Goal: Task Accomplishment & Management: Use online tool/utility

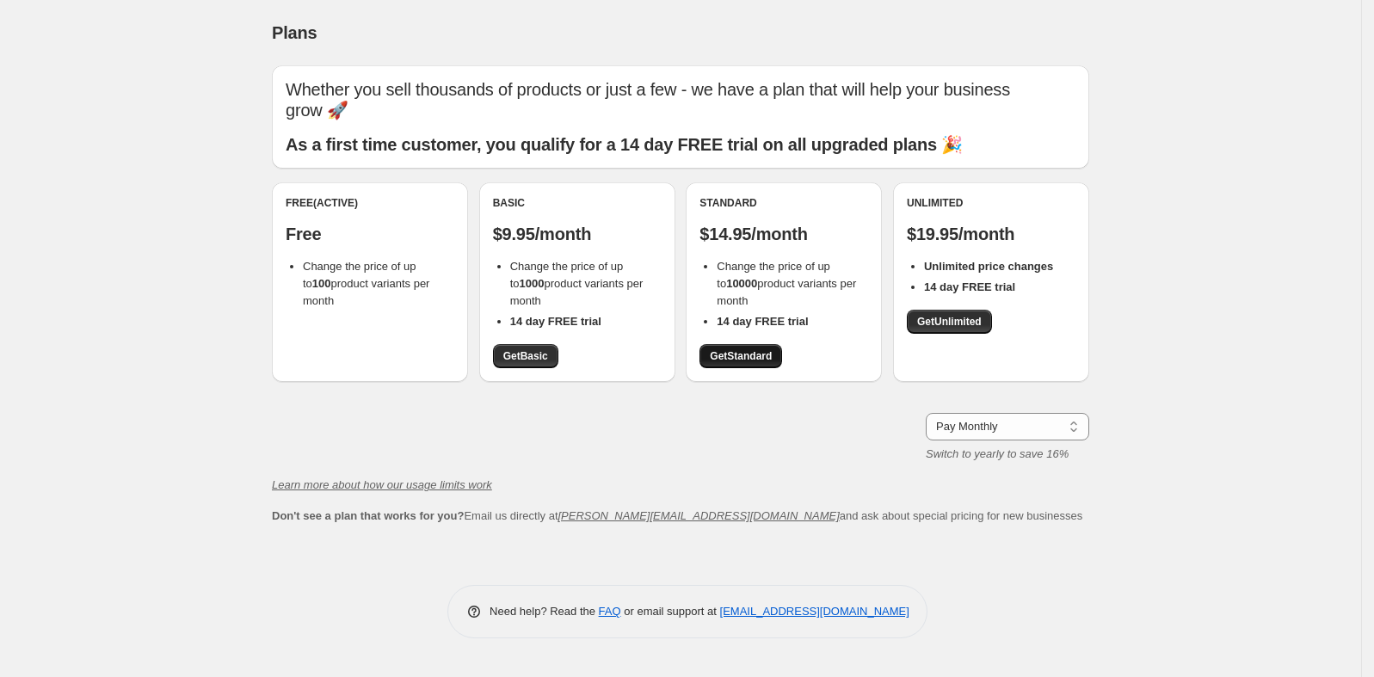
click at [772, 349] on span "Get Standard" at bounding box center [741, 356] width 62 height 14
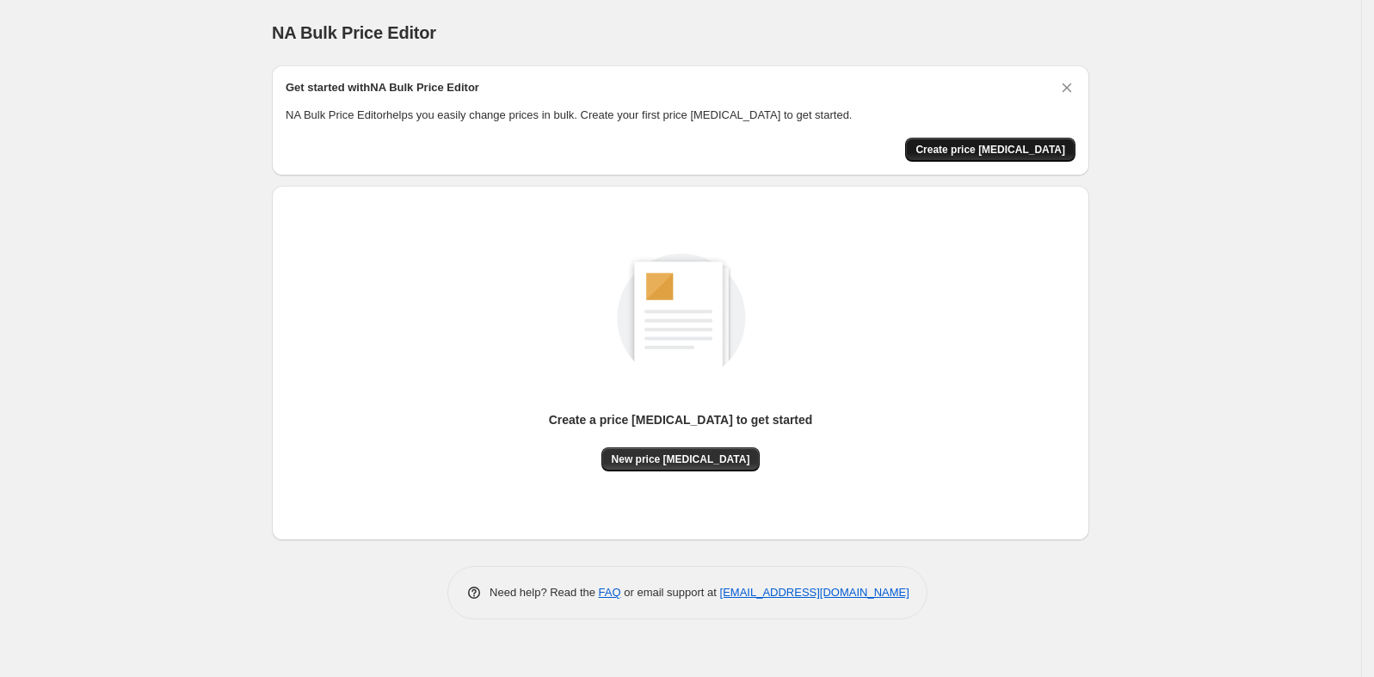
click at [1007, 151] on span "Create price [MEDICAL_DATA]" at bounding box center [991, 150] width 150 height 14
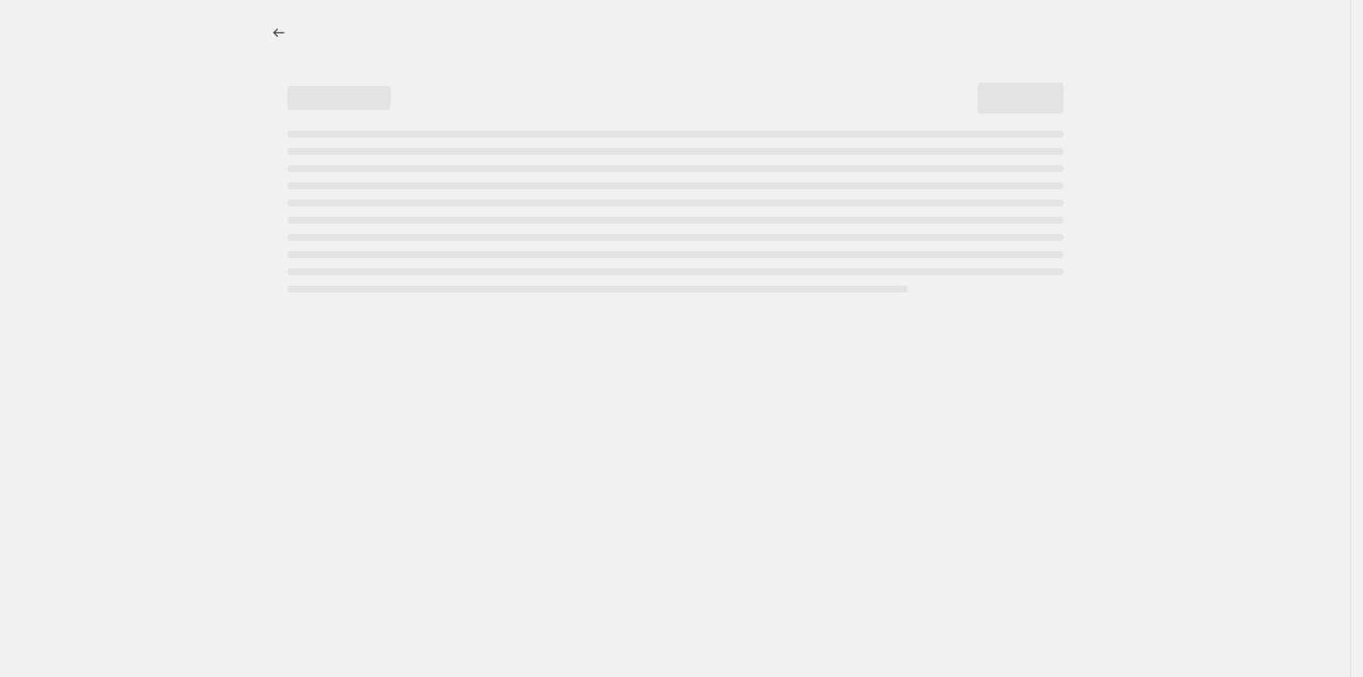
select select "percentage"
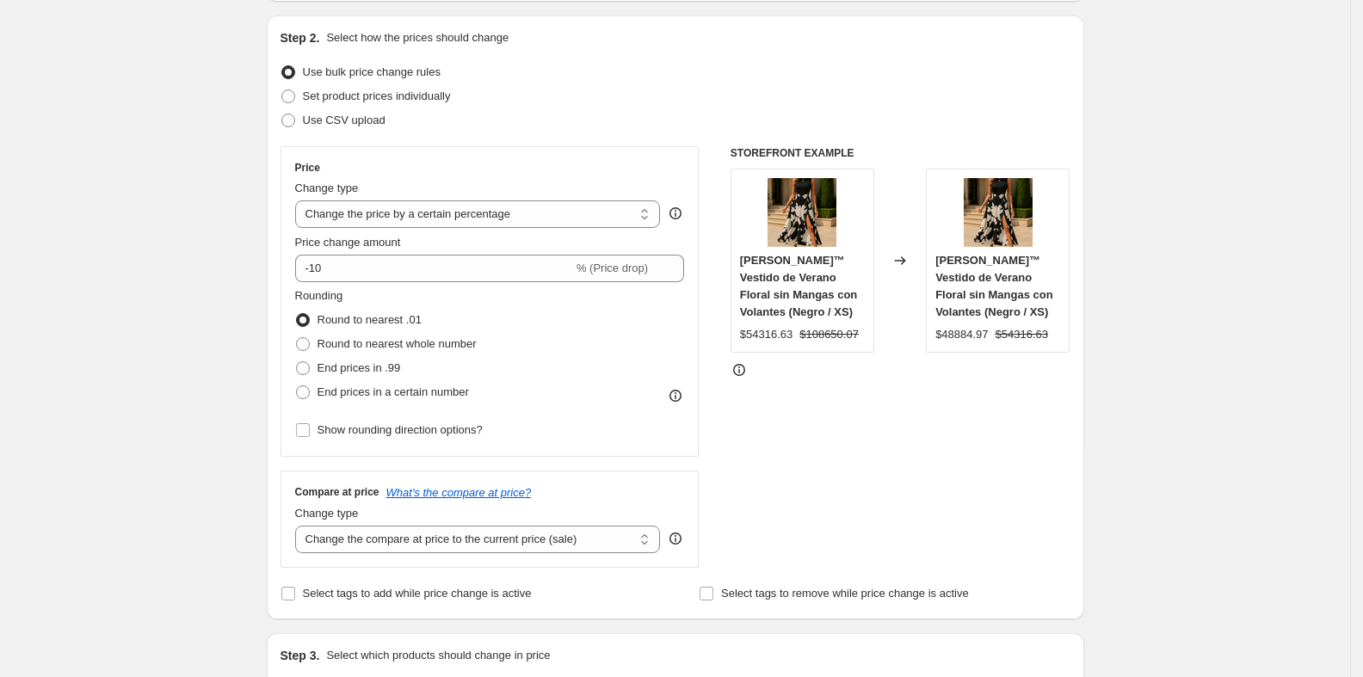
scroll to position [171, 0]
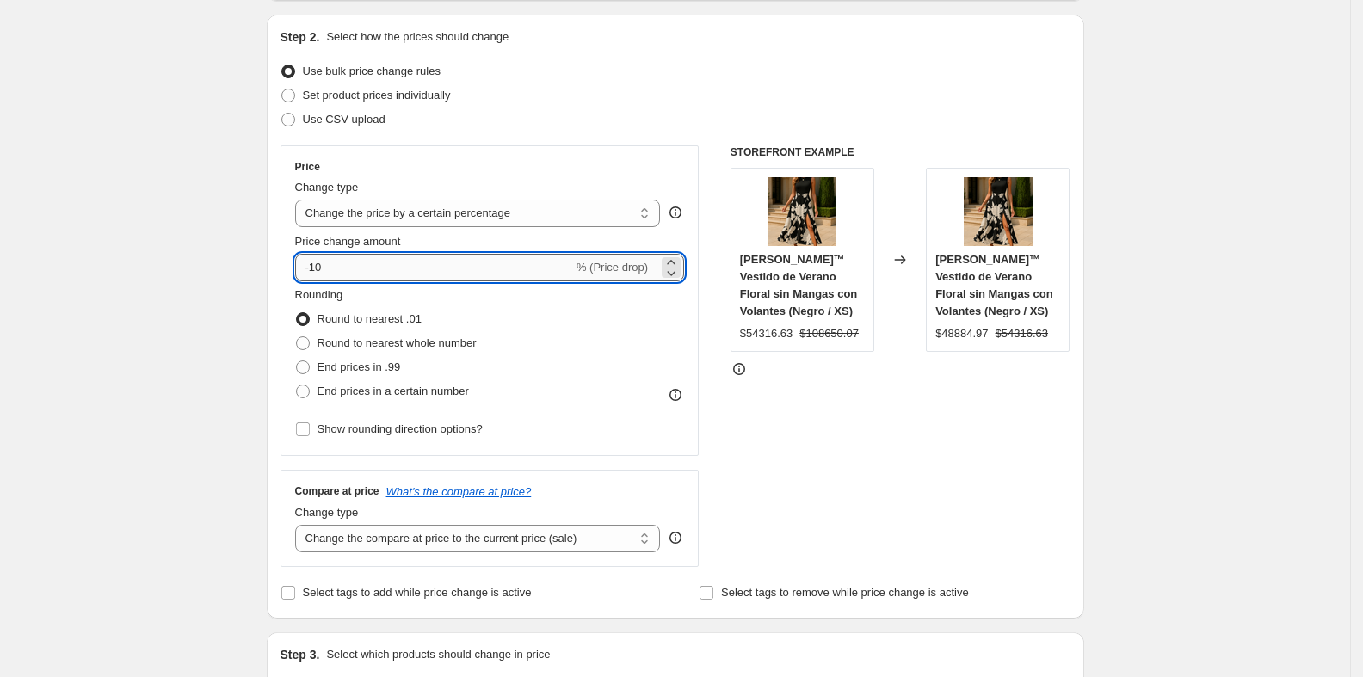
click at [427, 259] on input "-10" at bounding box center [434, 268] width 278 height 28
type input "-1"
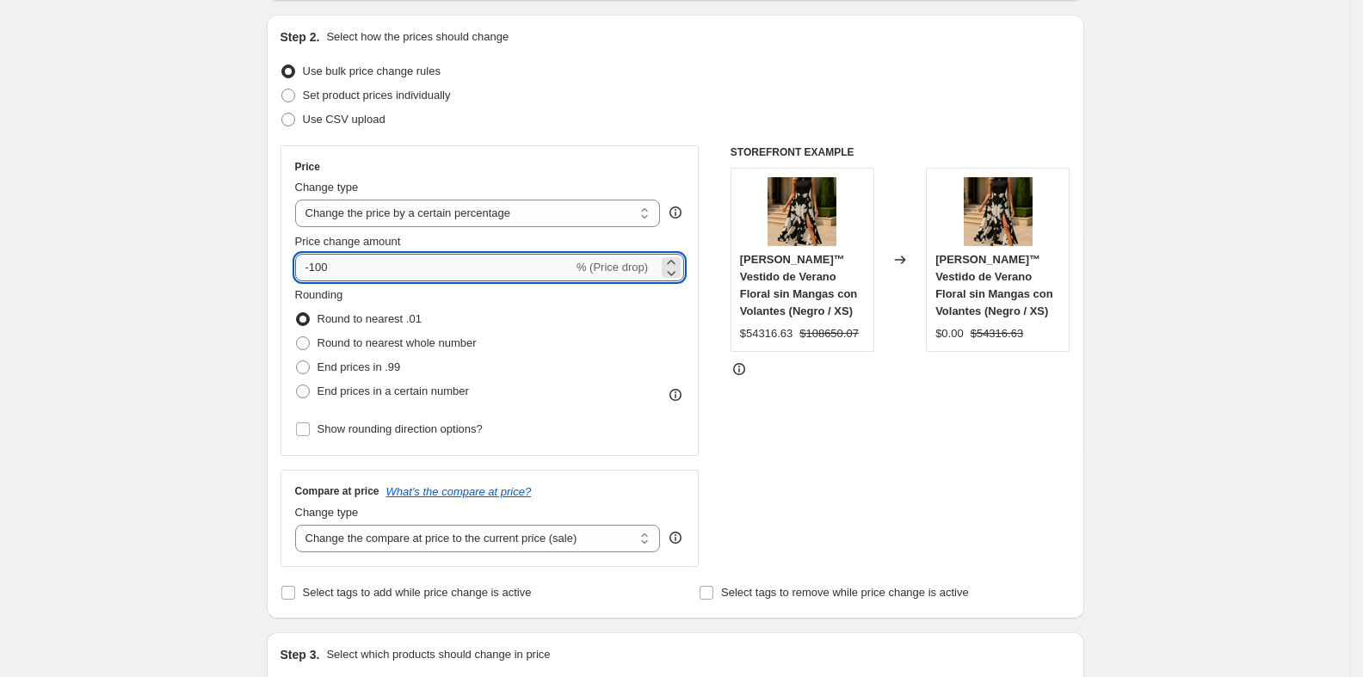
click at [386, 275] on input "-100" at bounding box center [434, 268] width 278 height 28
type input "-1"
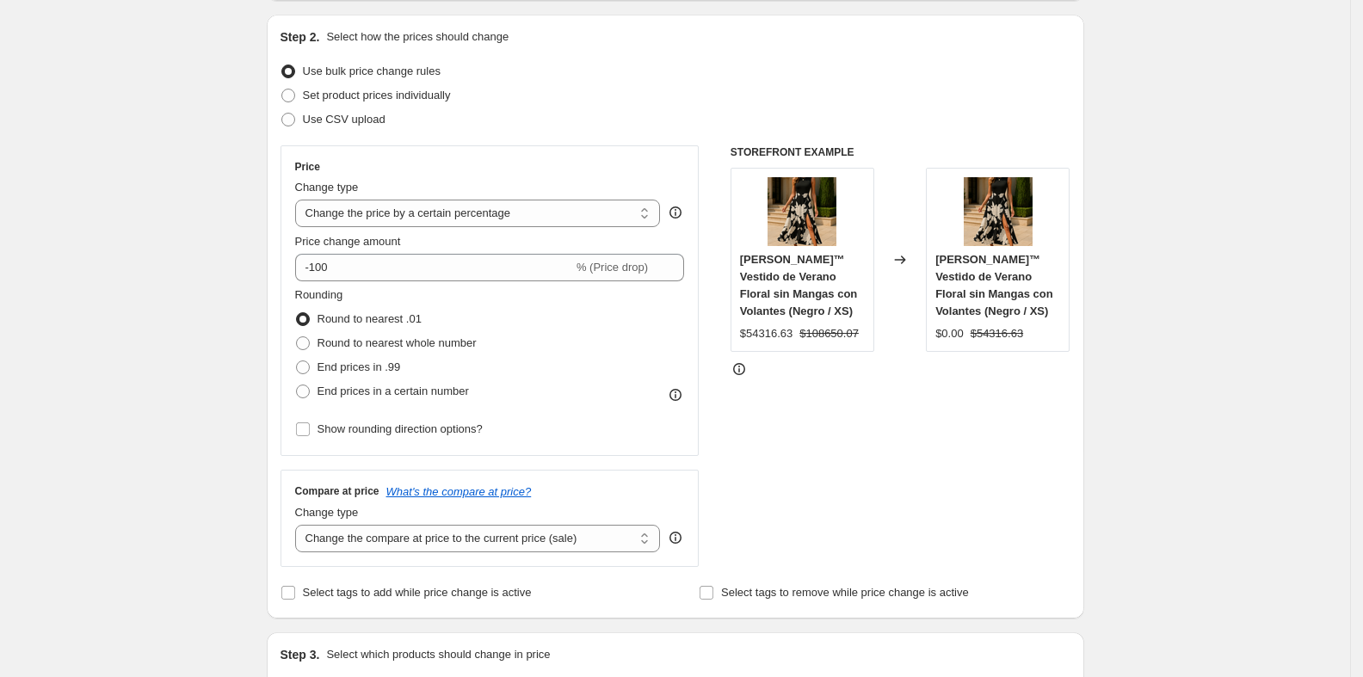
click at [421, 250] on div "Price change amount -100 % (Price drop)" at bounding box center [490, 257] width 390 height 48
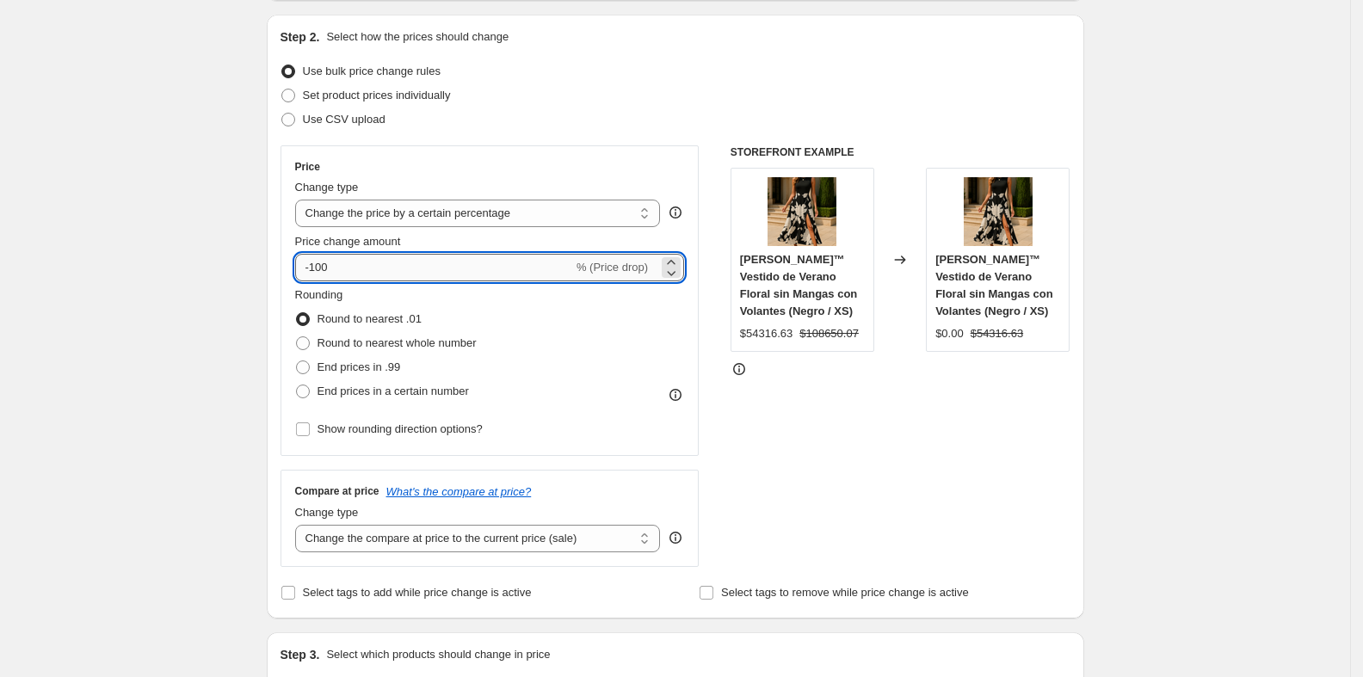
click at [355, 267] on input "-100" at bounding box center [434, 268] width 278 height 28
click at [280, 262] on div "Step 2. Select how the prices should change Use bulk price change rules Set pro…" at bounding box center [676, 317] width 818 height 604
click at [367, 268] on input "-10" at bounding box center [434, 268] width 278 height 28
type input "-1"
click at [401, 241] on span "Price change amount" at bounding box center [348, 241] width 106 height 13
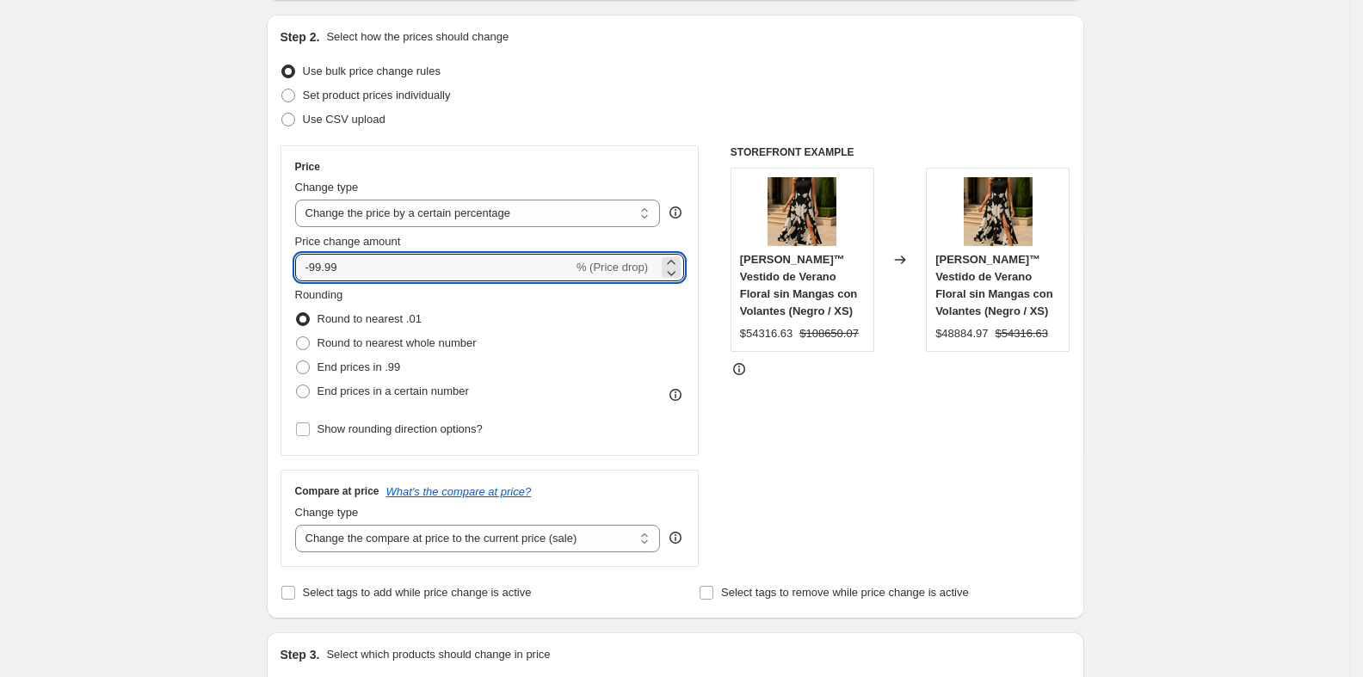
click at [409, 254] on input "-99.99" at bounding box center [434, 268] width 278 height 28
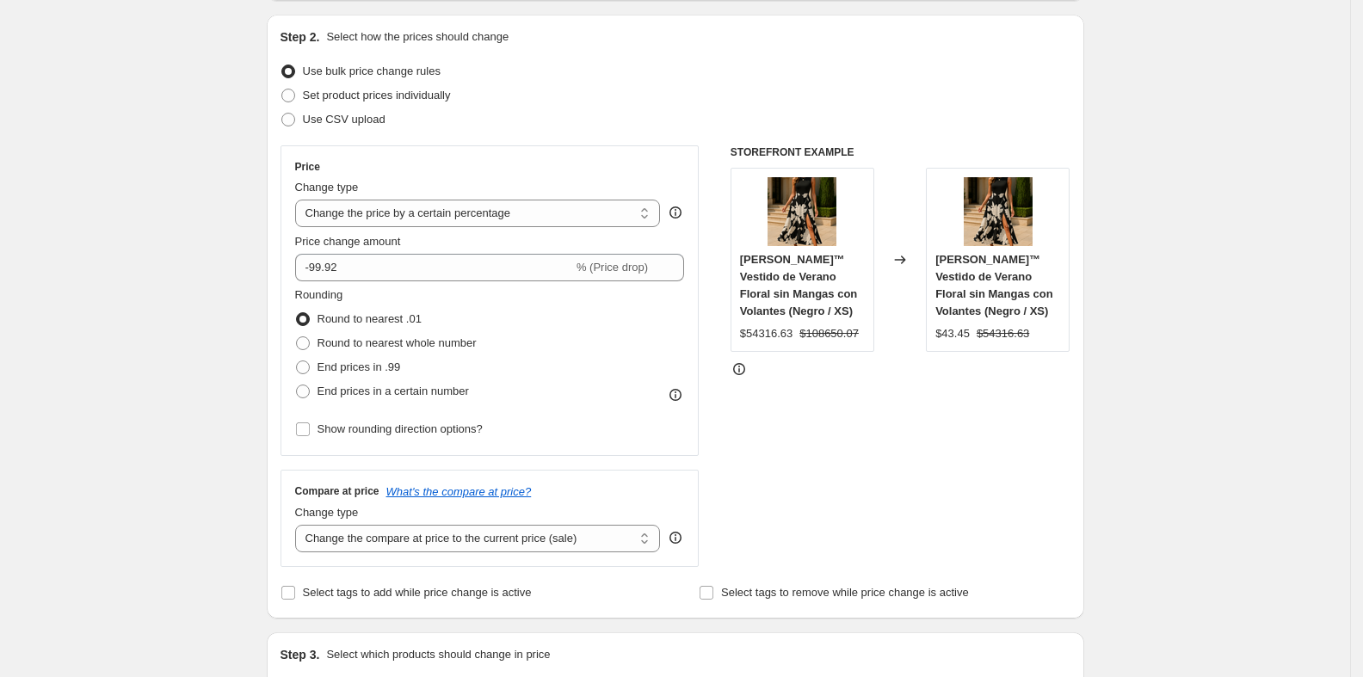
click at [520, 238] on div "Price change amount" at bounding box center [490, 241] width 390 height 17
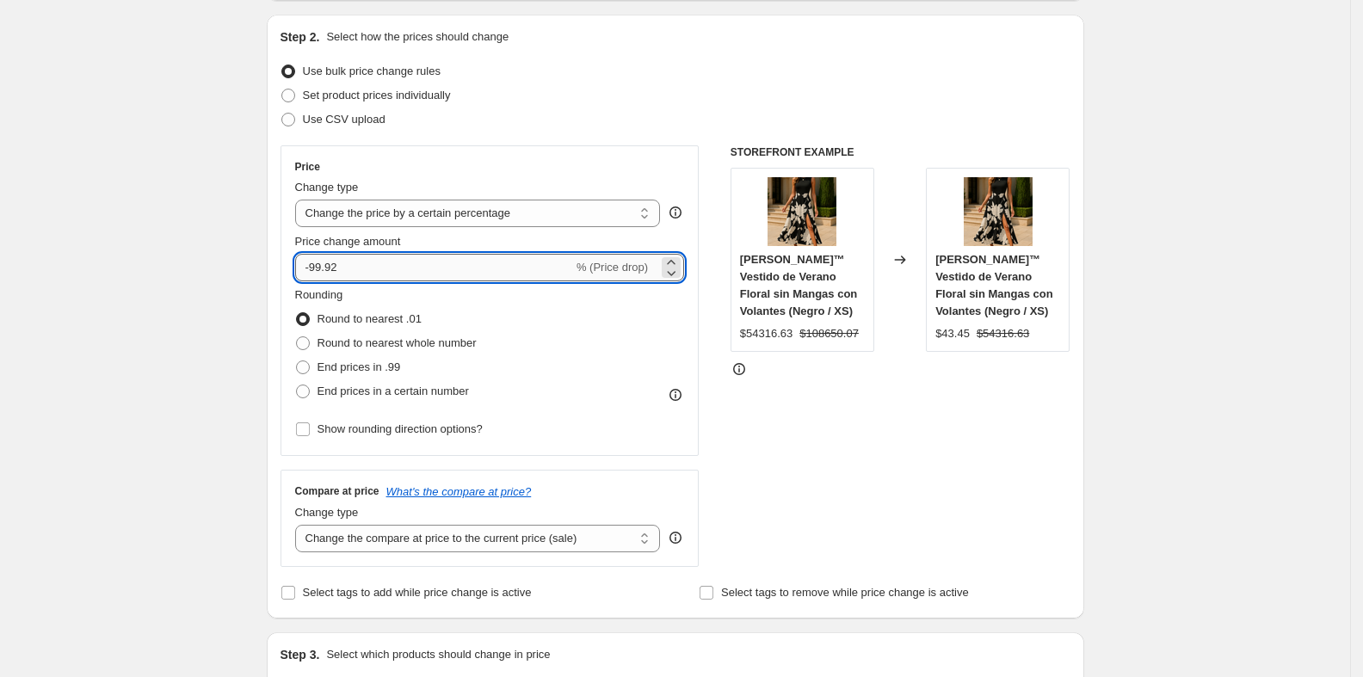
click at [397, 279] on input "-99.92" at bounding box center [434, 268] width 278 height 28
click at [505, 234] on div "Price change amount" at bounding box center [490, 241] width 390 height 17
click at [421, 263] on input "-99.917" at bounding box center [434, 268] width 278 height 28
click at [444, 242] on div "Price change amount" at bounding box center [490, 241] width 390 height 17
click at [433, 267] on input "-99.916" at bounding box center [434, 268] width 278 height 28
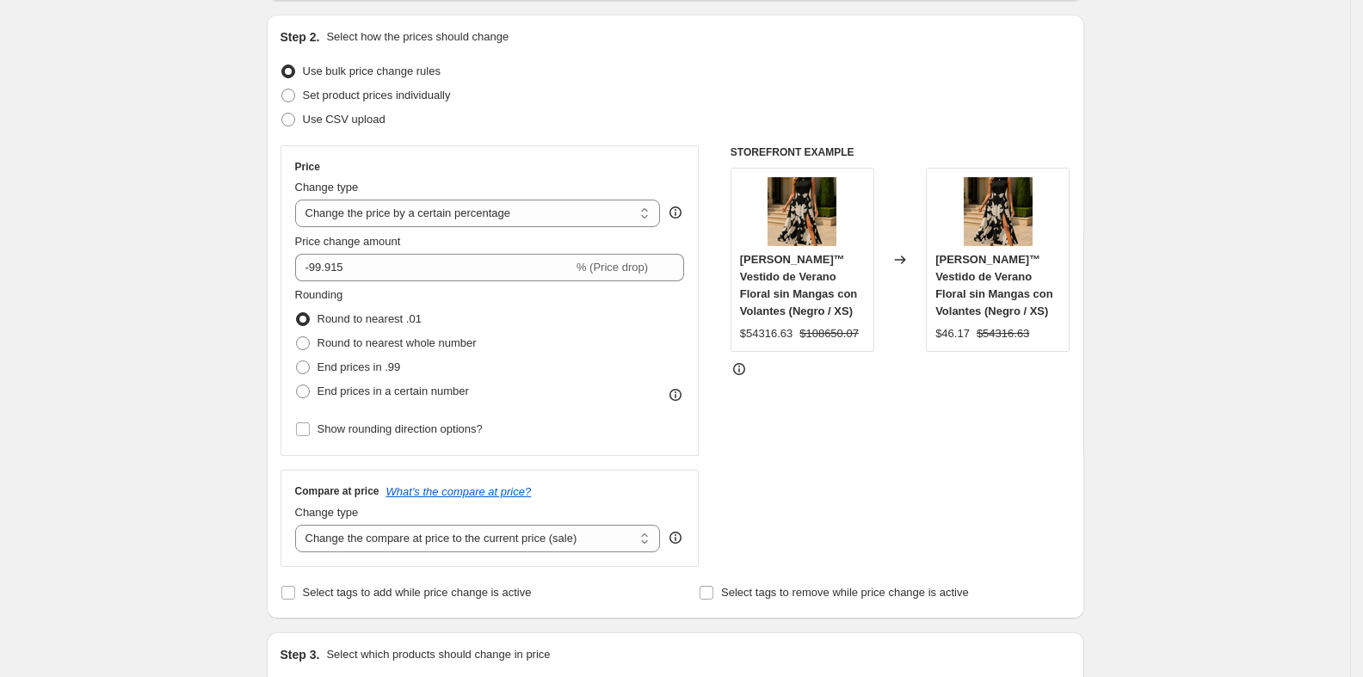
click at [451, 239] on div "Price change amount" at bounding box center [490, 241] width 390 height 17
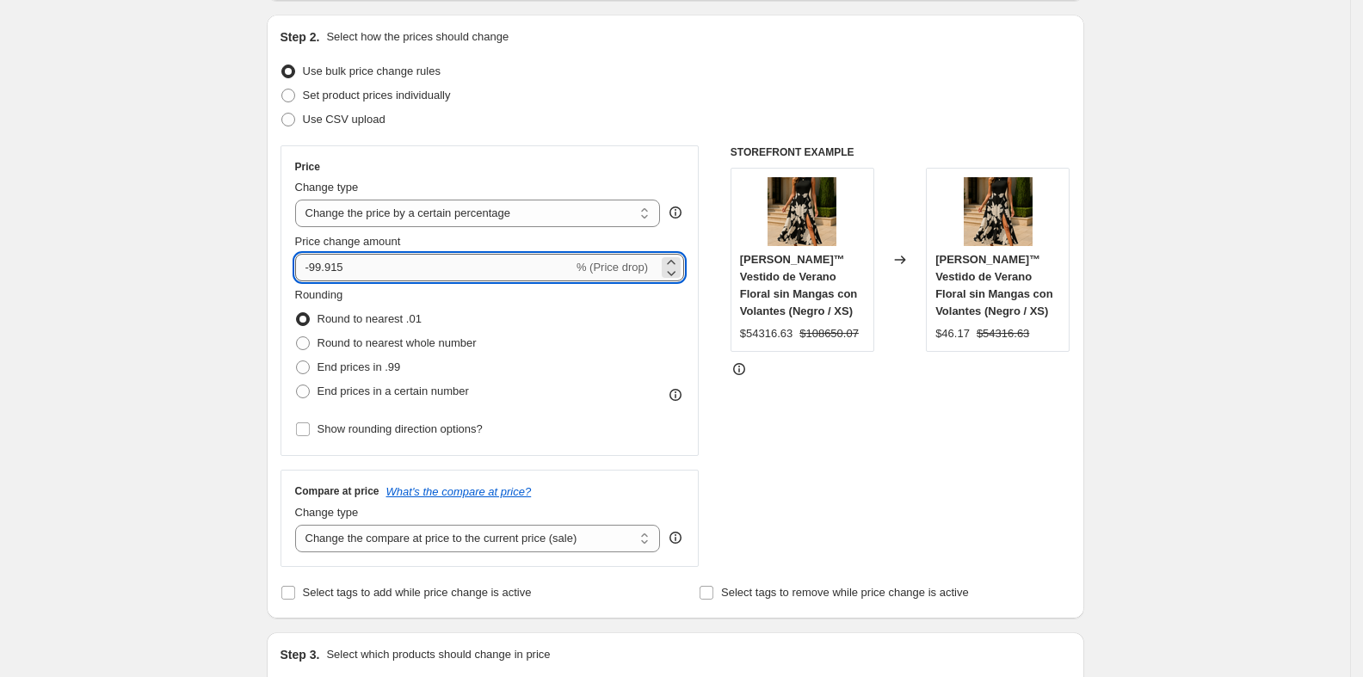
click at [410, 264] on input "-99.915" at bounding box center [434, 268] width 278 height 28
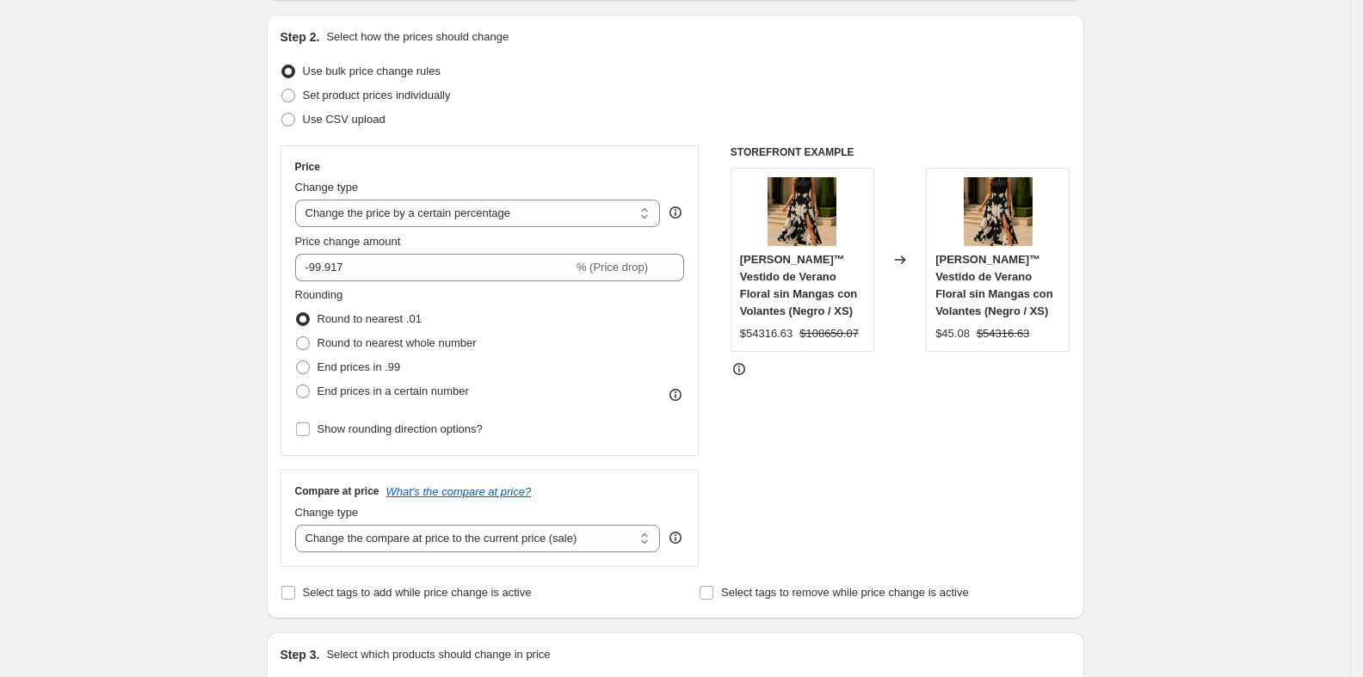
click at [447, 244] on div "Price change amount" at bounding box center [490, 241] width 390 height 17
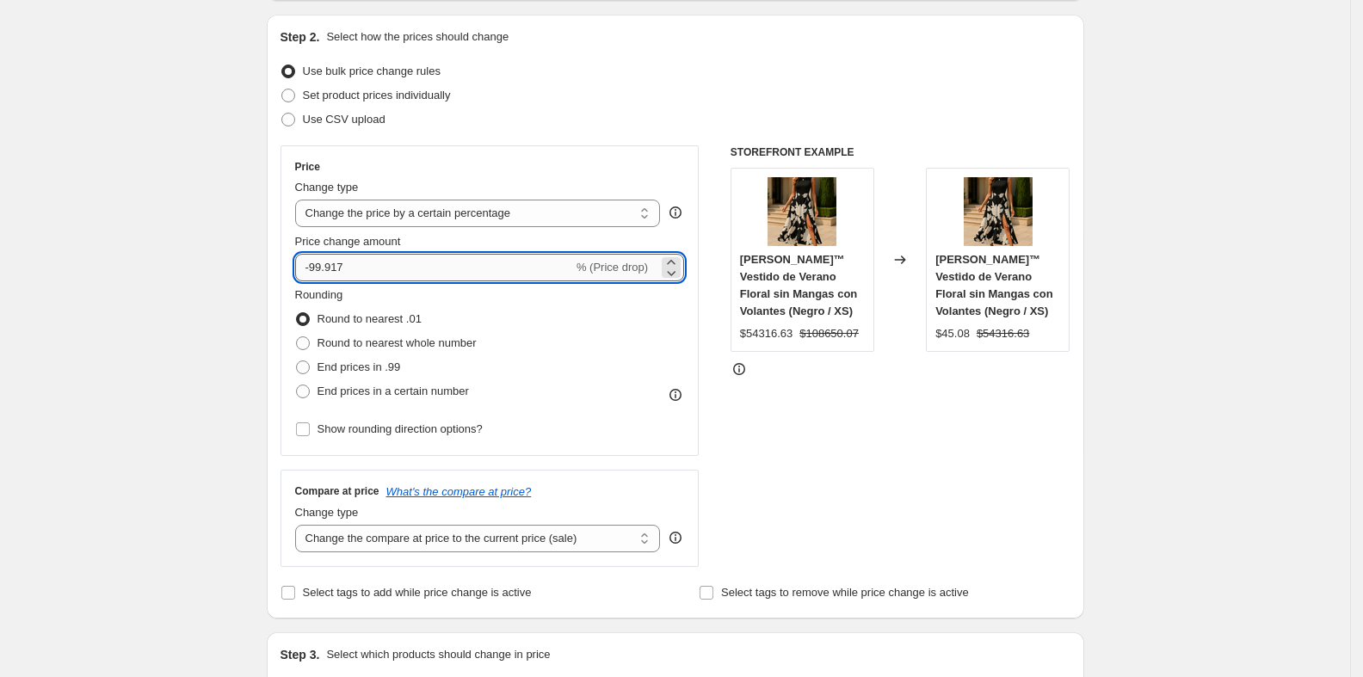
click at [405, 261] on input "-99.917" at bounding box center [434, 268] width 278 height 28
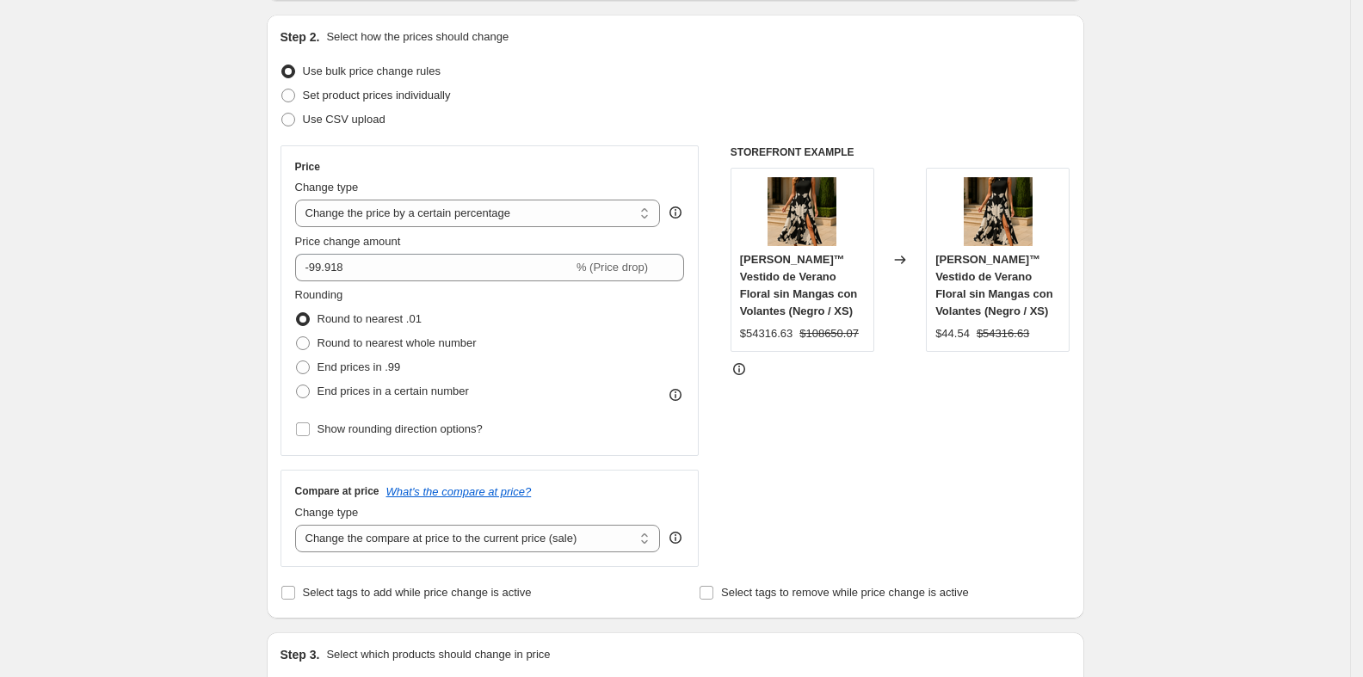
click at [471, 238] on div "Price change amount" at bounding box center [490, 241] width 390 height 17
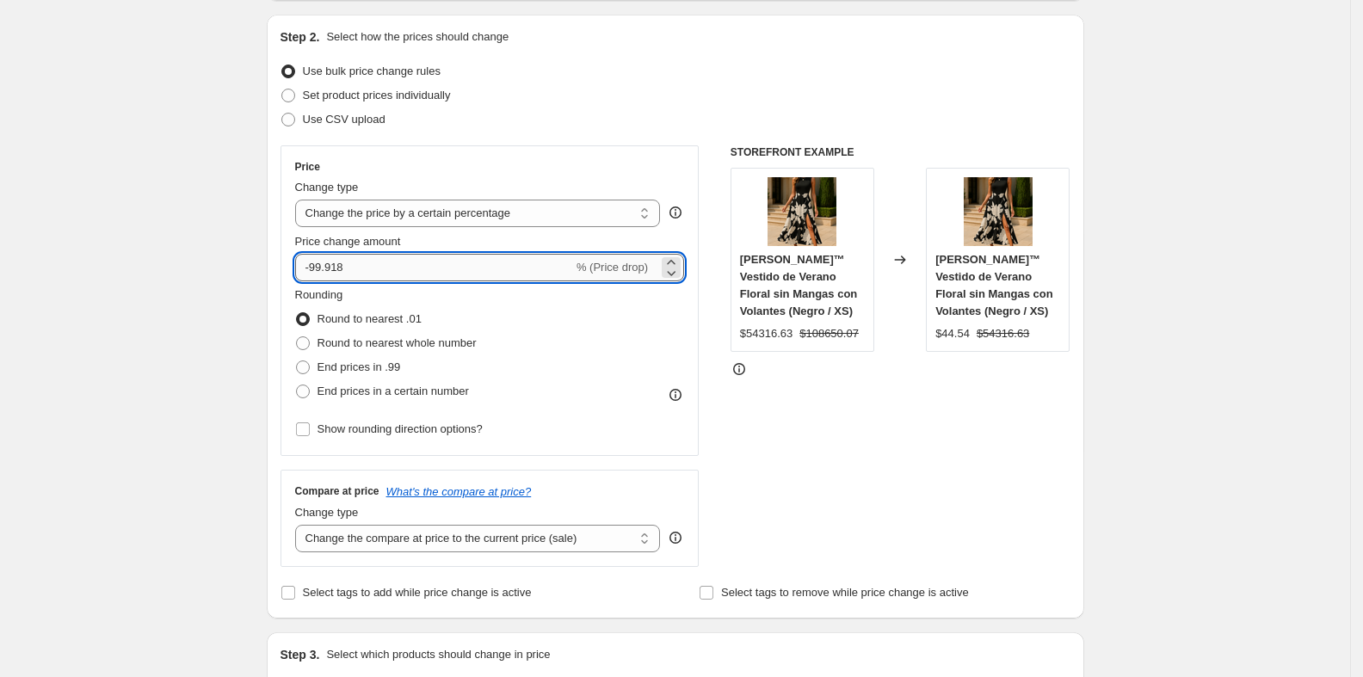
click at [448, 261] on input "-99.918" at bounding box center [434, 268] width 278 height 28
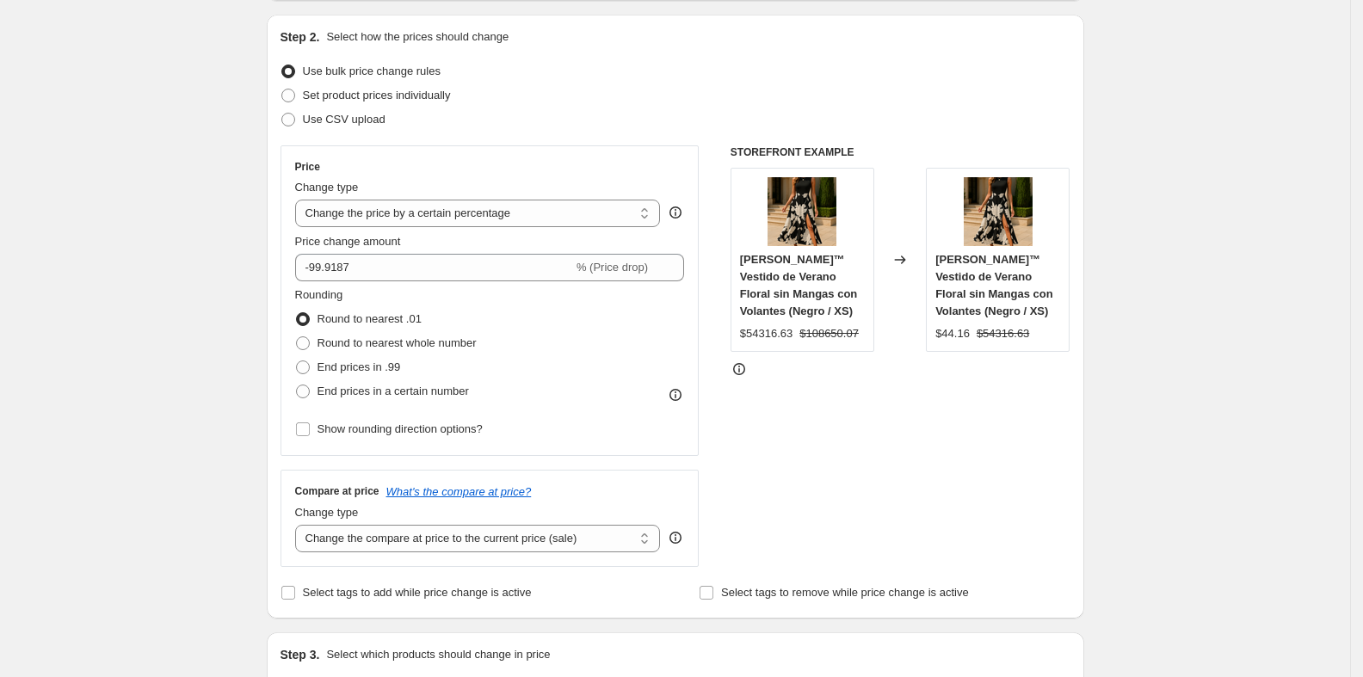
click at [462, 233] on div "Price change amount" at bounding box center [490, 241] width 390 height 17
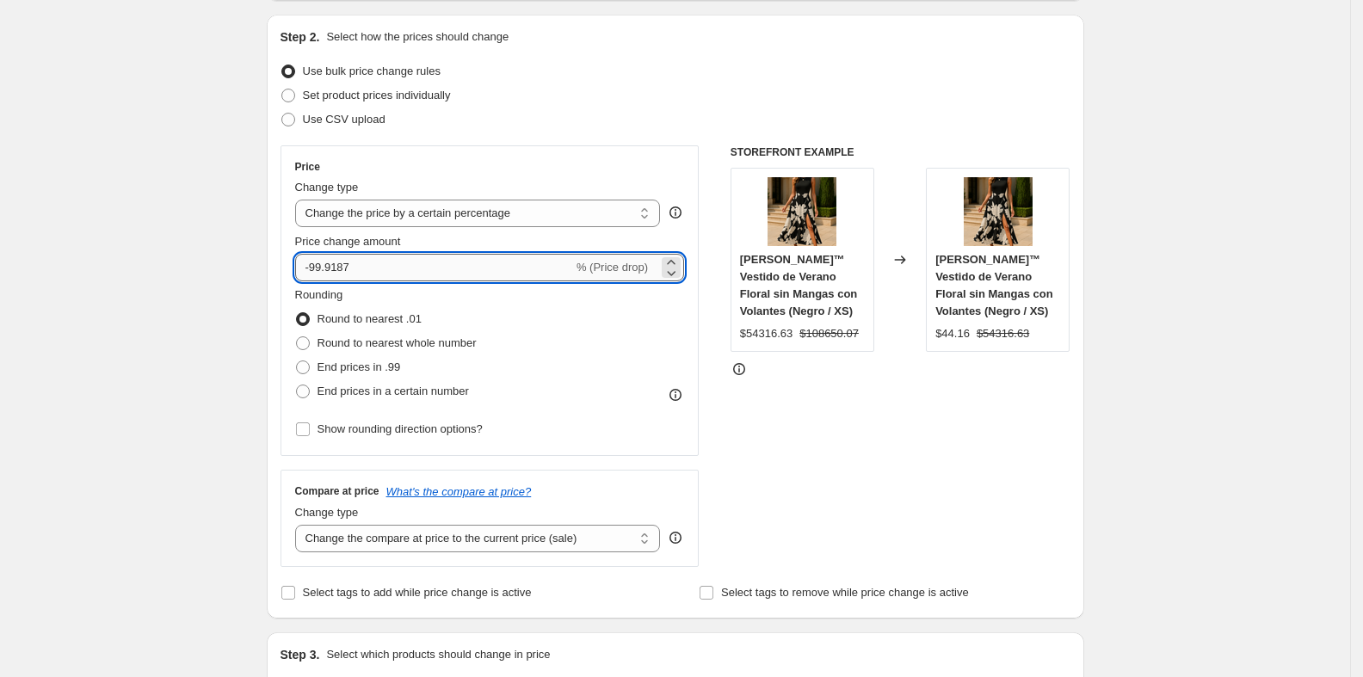
click at [435, 259] on input "-99.9187" at bounding box center [434, 268] width 278 height 28
click at [450, 243] on div "Price change amount" at bounding box center [490, 241] width 390 height 17
click at [410, 274] on input "-99.9189" at bounding box center [434, 268] width 278 height 28
type input "-99.917"
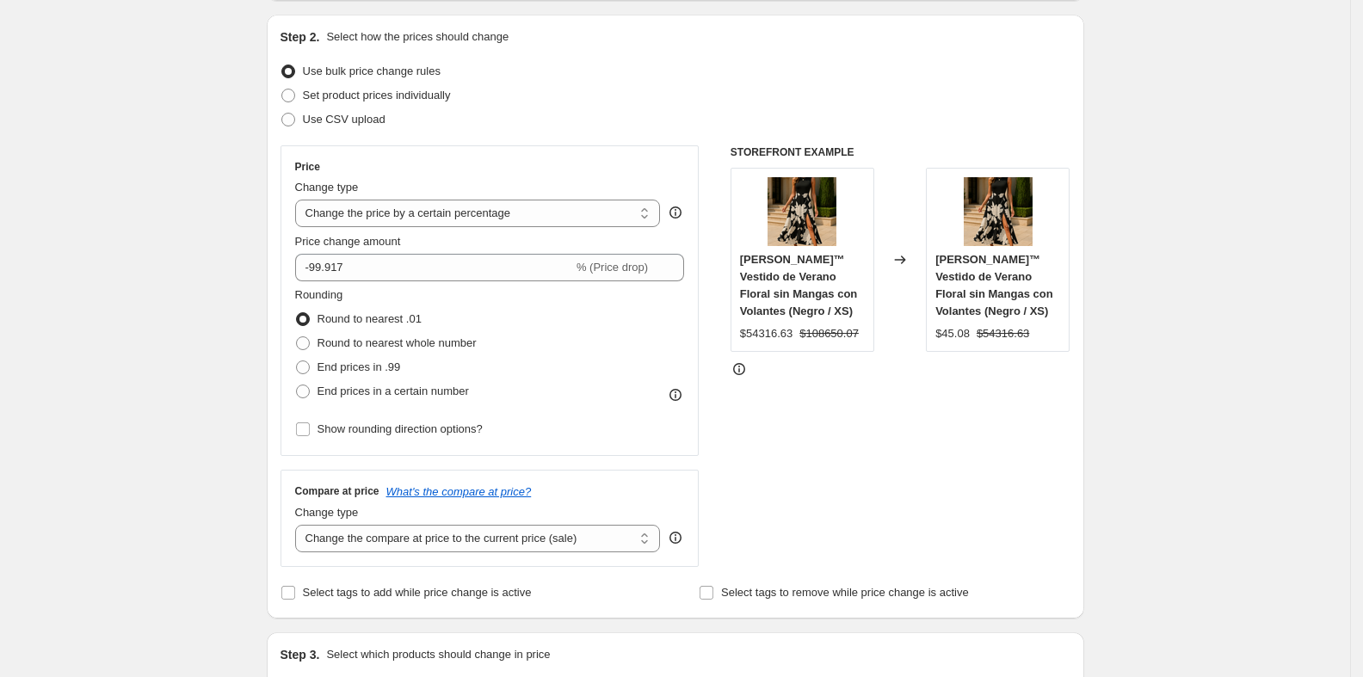
click at [476, 242] on div "Price change amount" at bounding box center [490, 241] width 390 height 17
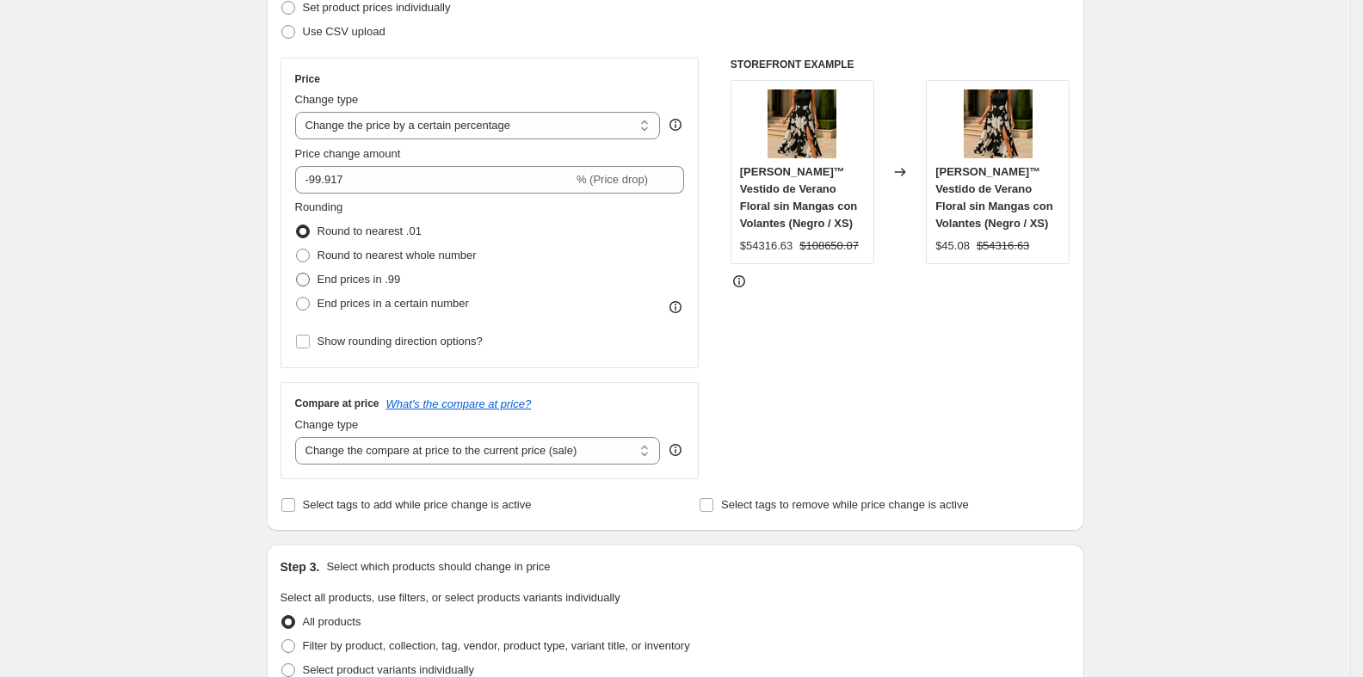
scroll to position [265, 0]
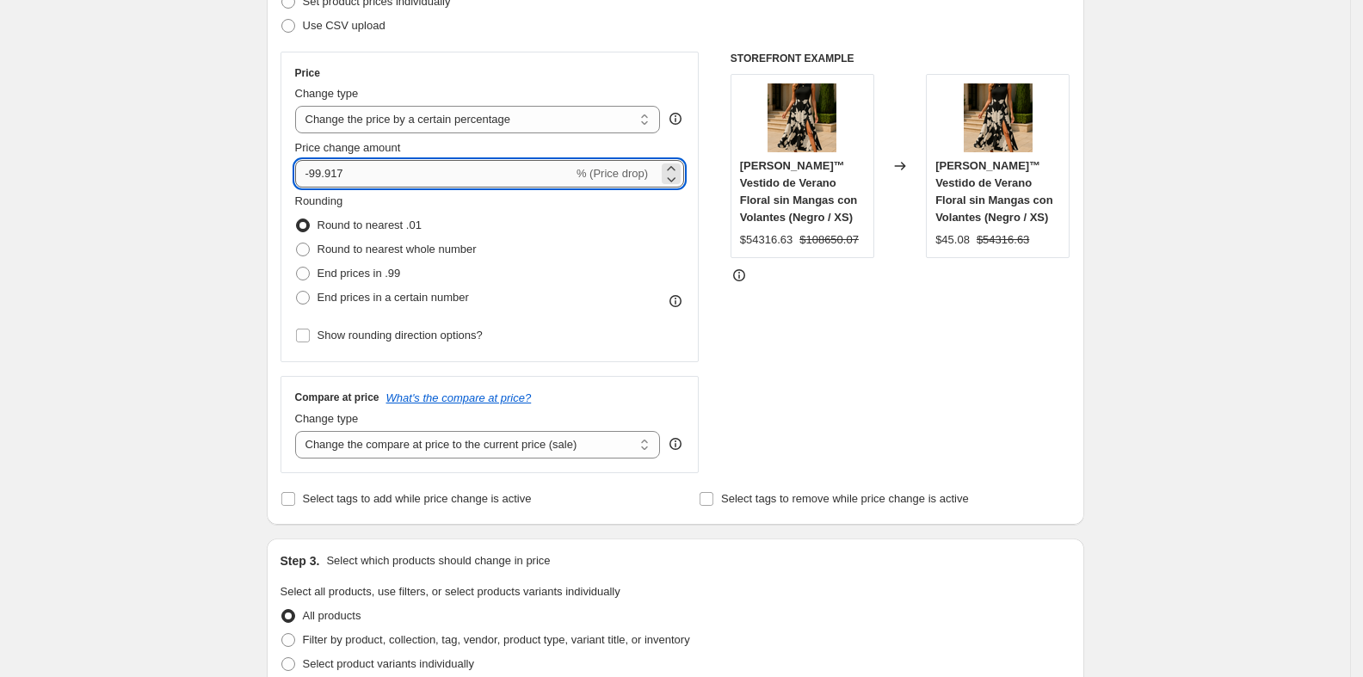
click at [404, 177] on input "-99.917" at bounding box center [434, 174] width 278 height 28
click at [310, 275] on span at bounding box center [303, 274] width 14 height 14
click at [297, 268] on input "End prices in .99" at bounding box center [296, 267] width 1 height 1
radio input "true"
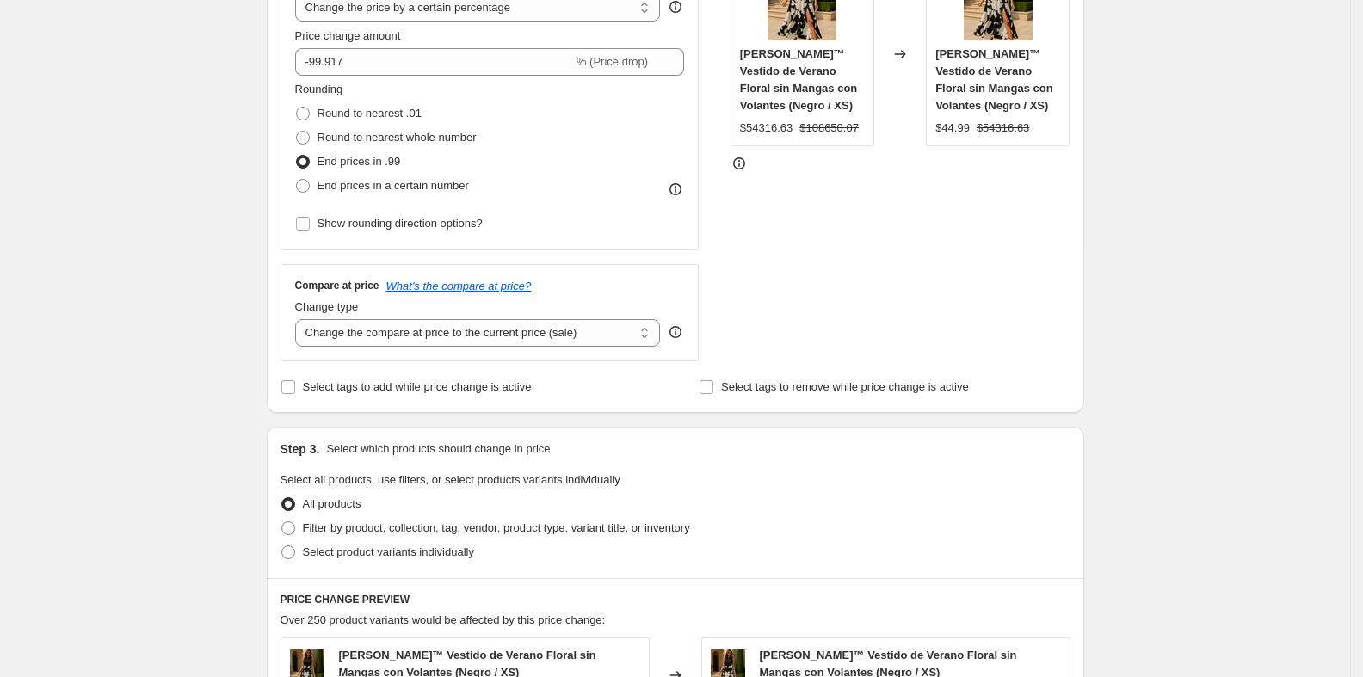
scroll to position [402, 0]
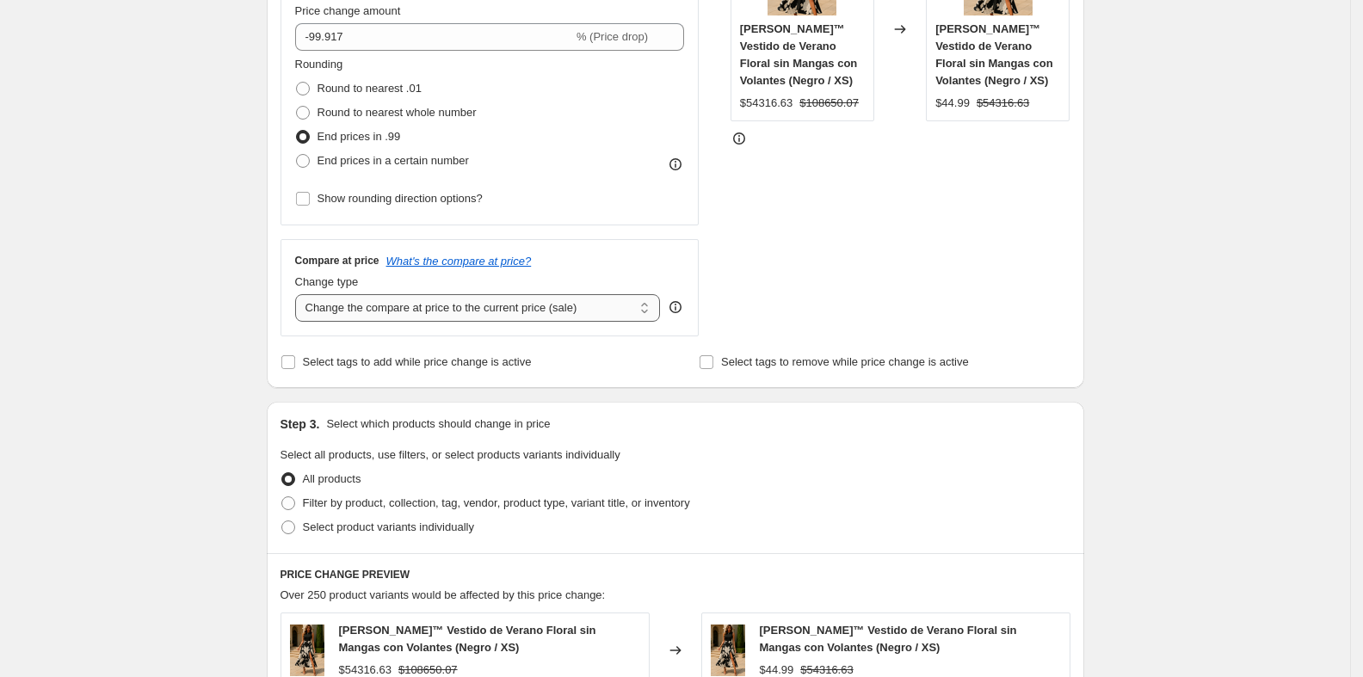
click at [435, 306] on select "Change the compare at price to the current price (sale) Change the compare at p…" at bounding box center [478, 308] width 366 height 28
select select "percentage"
click at [300, 294] on select "Change the compare at price to the current price (sale) Change the compare at p…" at bounding box center [478, 308] width 366 height 28
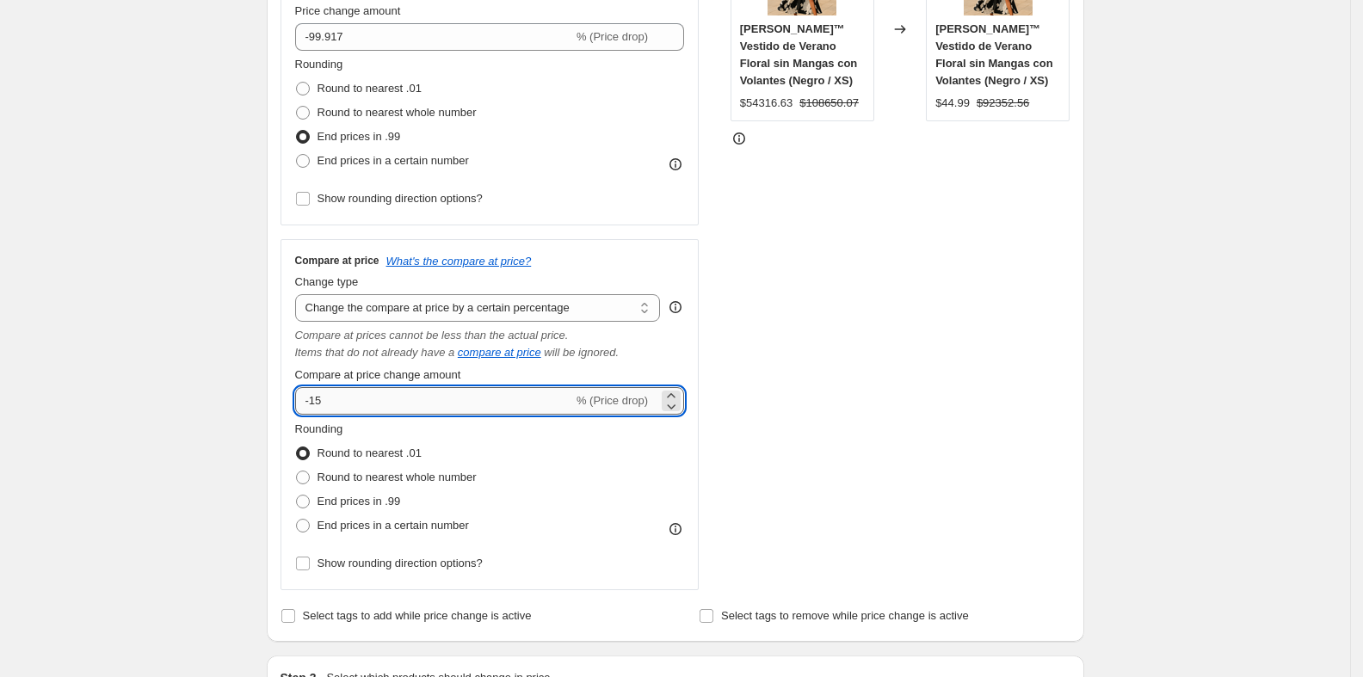
click at [383, 405] on input "-15" at bounding box center [434, 401] width 278 height 28
drag, startPoint x: 361, startPoint y: 395, endPoint x: 318, endPoint y: 397, distance: 42.2
click at [318, 397] on input "-15" at bounding box center [434, 401] width 278 height 28
paste input "number"
click at [320, 394] on input "Compare at price change amount" at bounding box center [465, 401] width 340 height 28
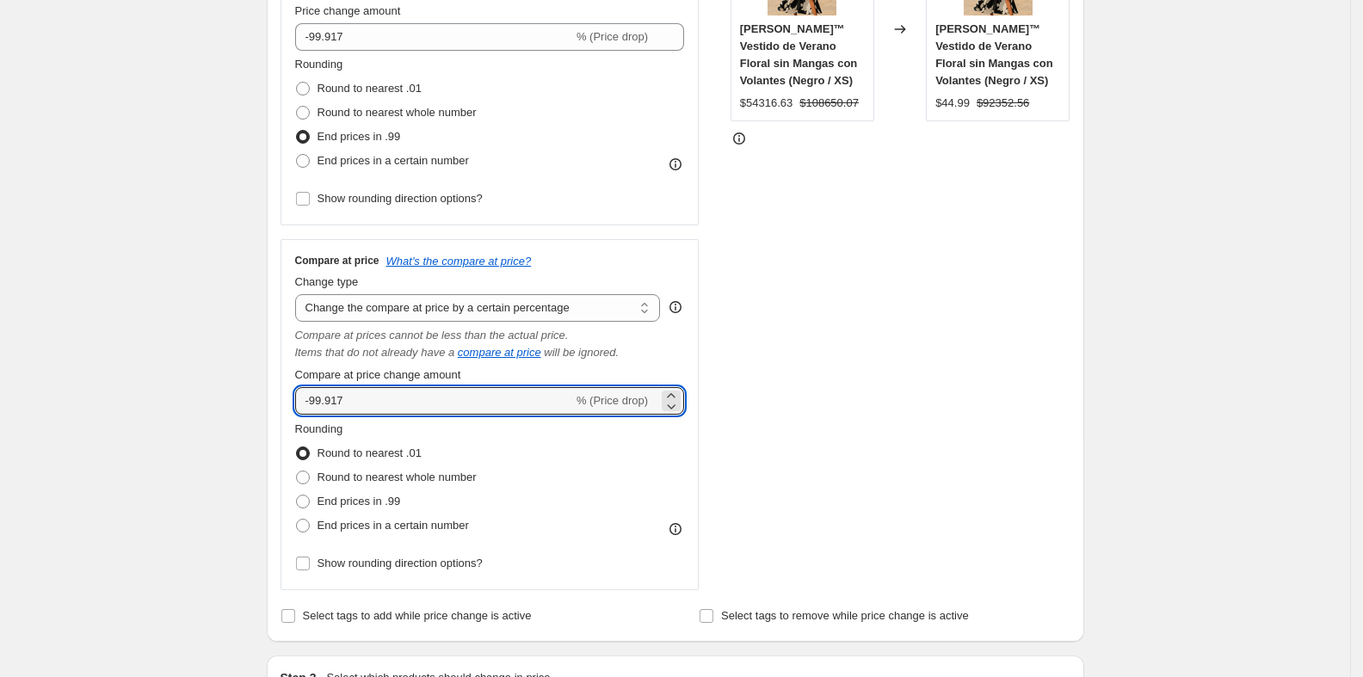
type input "-99.917"
click at [239, 360] on div "Create new price change job. This page is ready Create new price change job Dra…" at bounding box center [675, 599] width 1350 height 2002
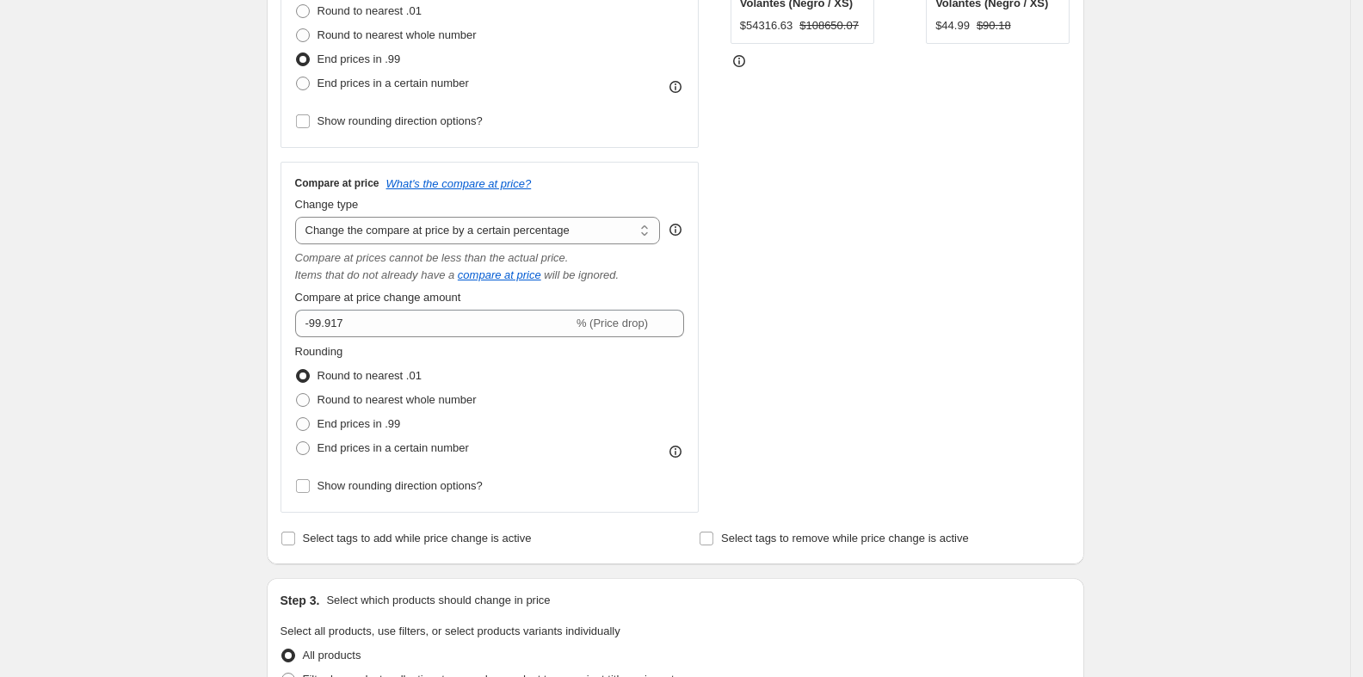
scroll to position [542, 0]
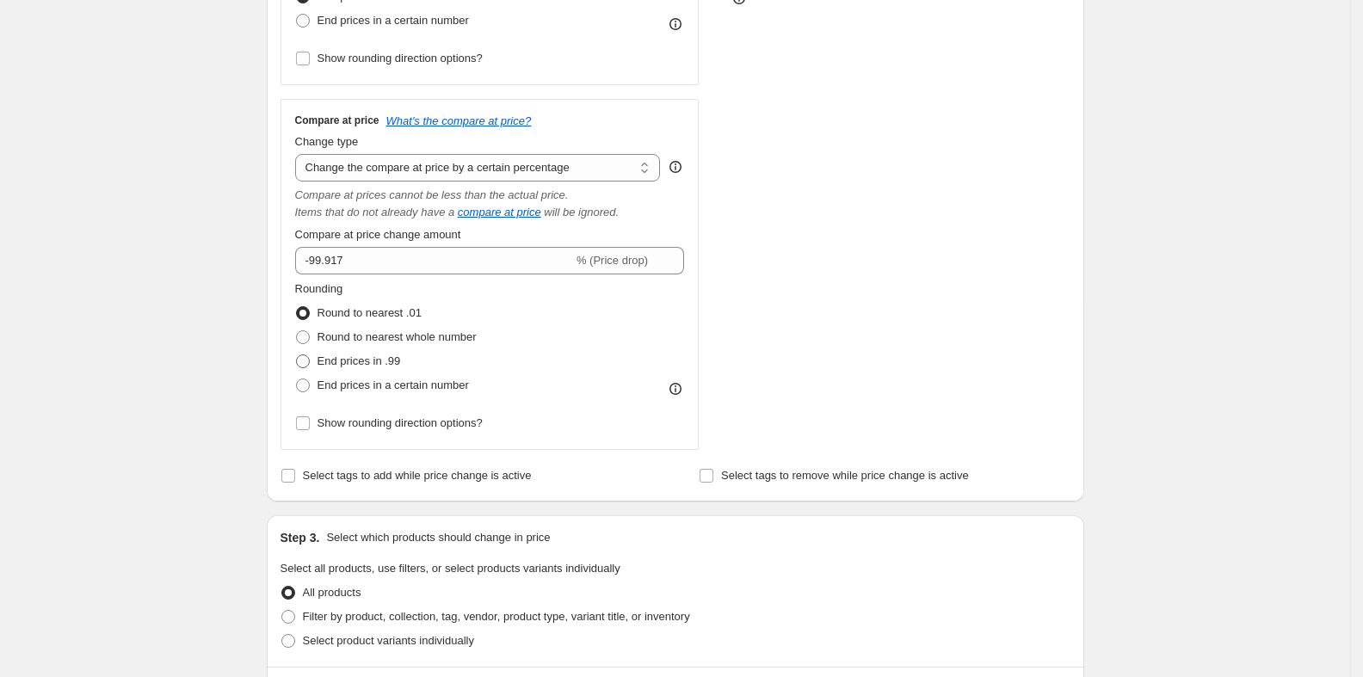
click at [310, 357] on span at bounding box center [303, 362] width 14 height 14
click at [297, 355] on input "End prices in .99" at bounding box center [296, 355] width 1 height 1
radio input "true"
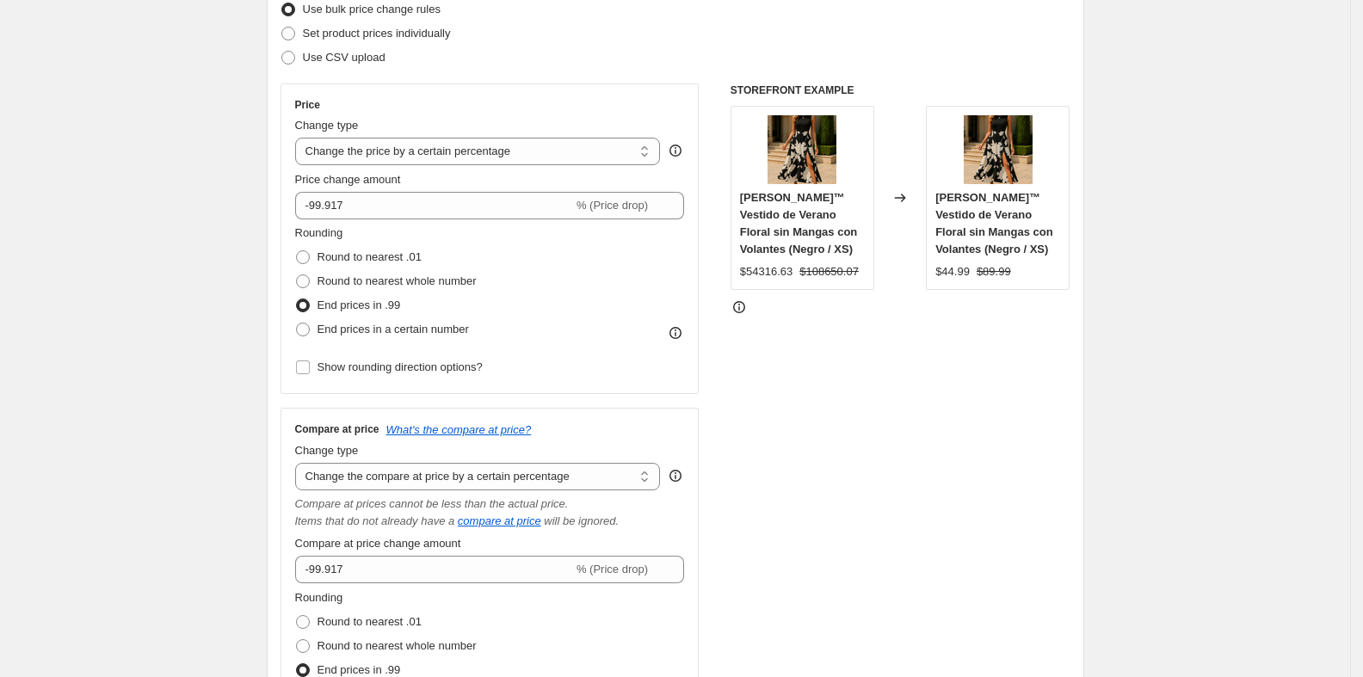
scroll to position [220, 0]
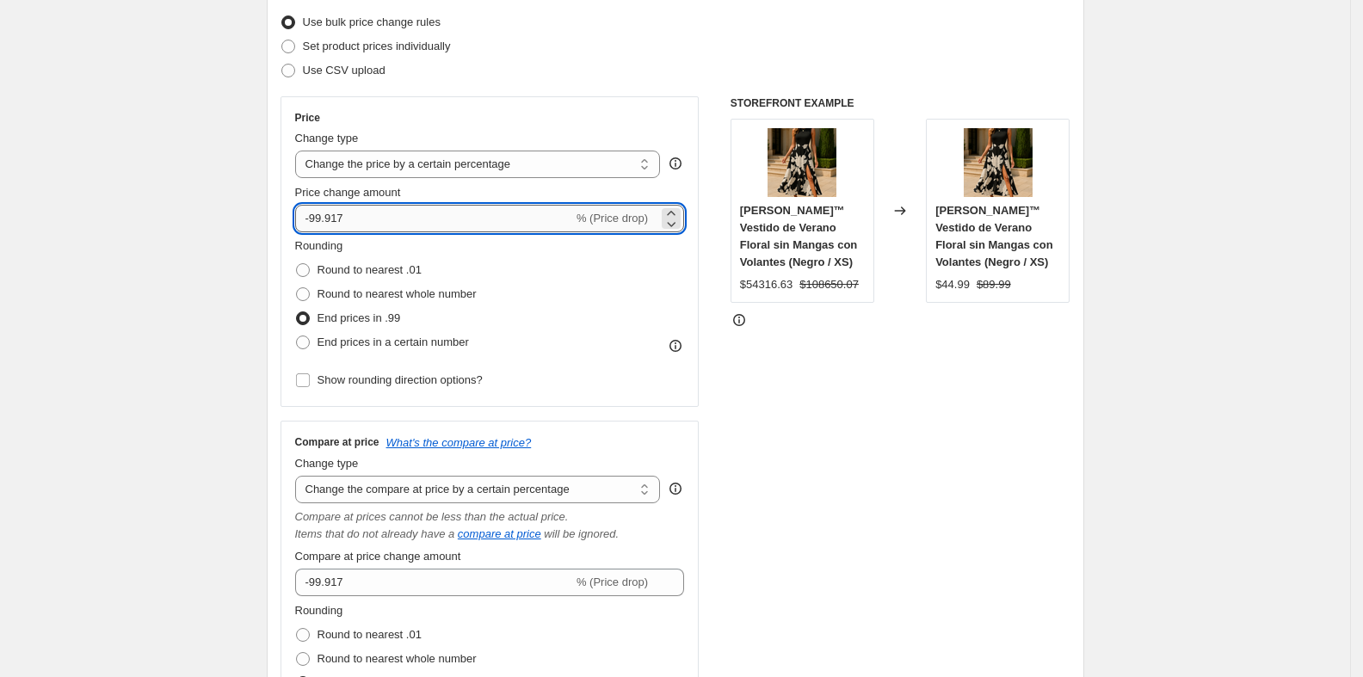
drag, startPoint x: 382, startPoint y: 214, endPoint x: 317, endPoint y: 223, distance: 66.0
click at [317, 223] on input "-99.917" at bounding box center [434, 219] width 278 height 28
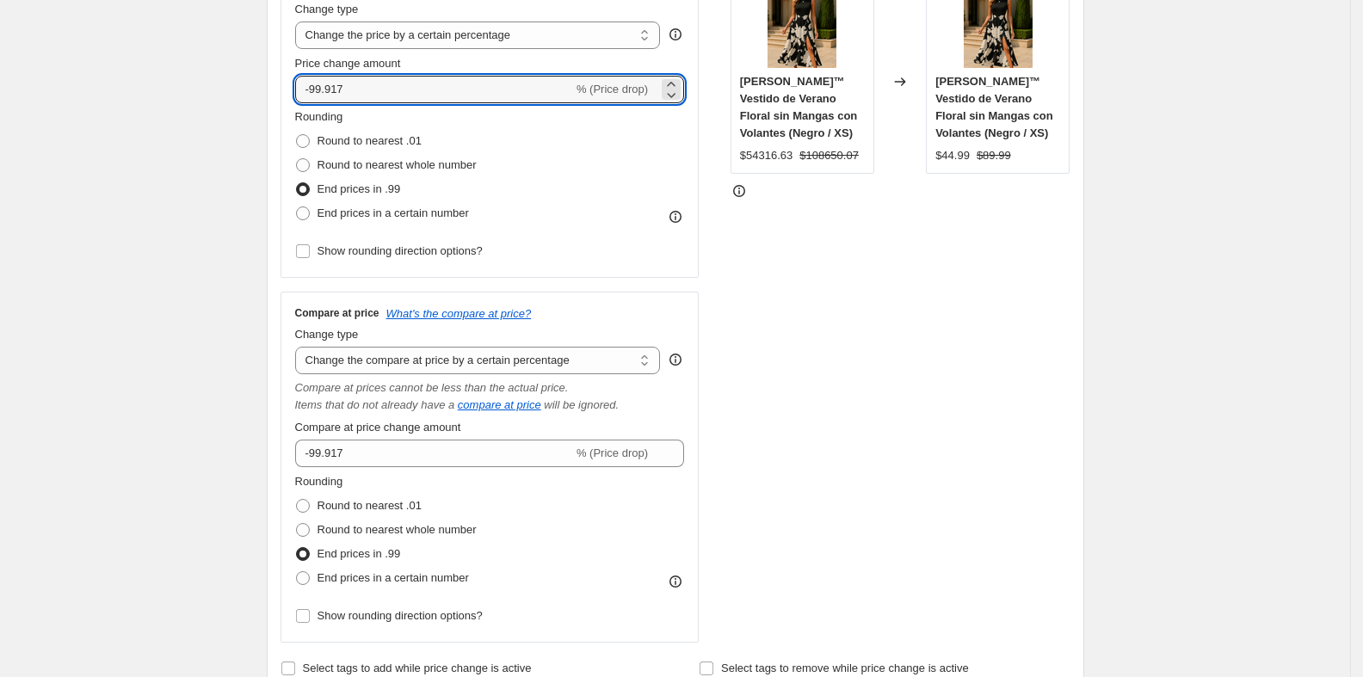
scroll to position [351, 0]
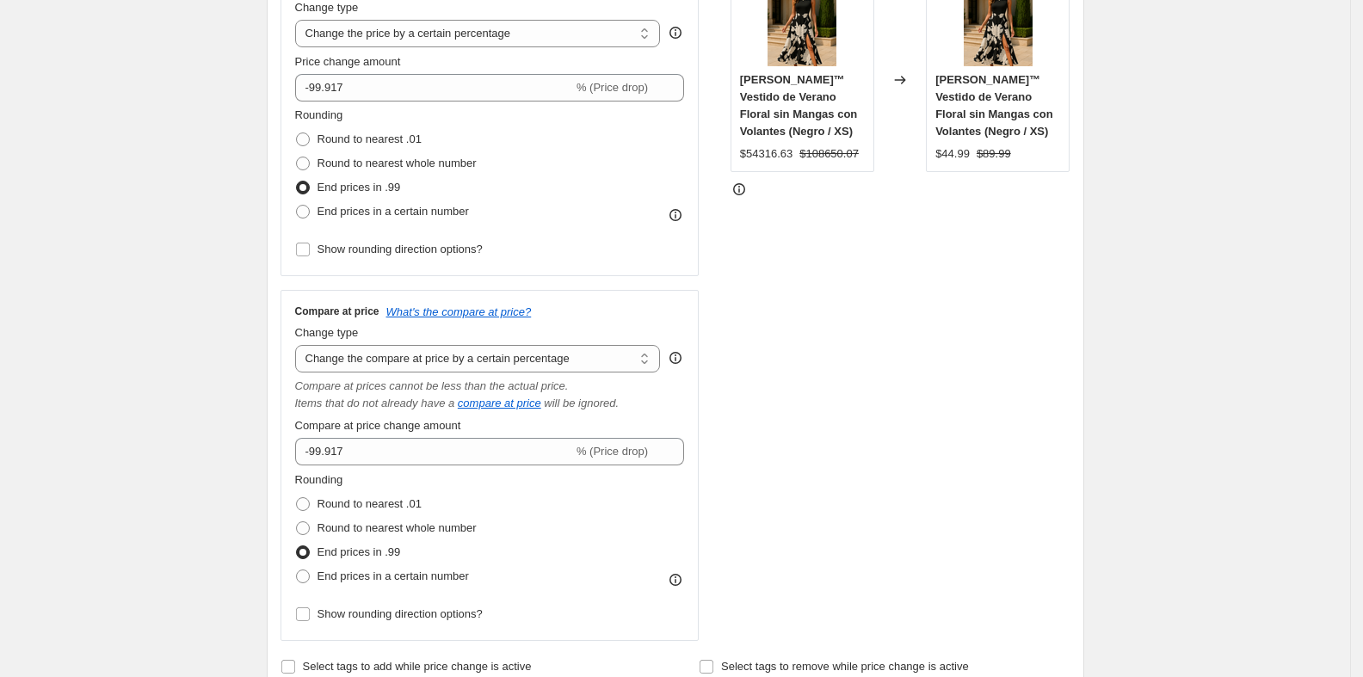
click at [212, 167] on div "Create new price change job. This page is ready Create new price change job Dra…" at bounding box center [675, 650] width 1350 height 2002
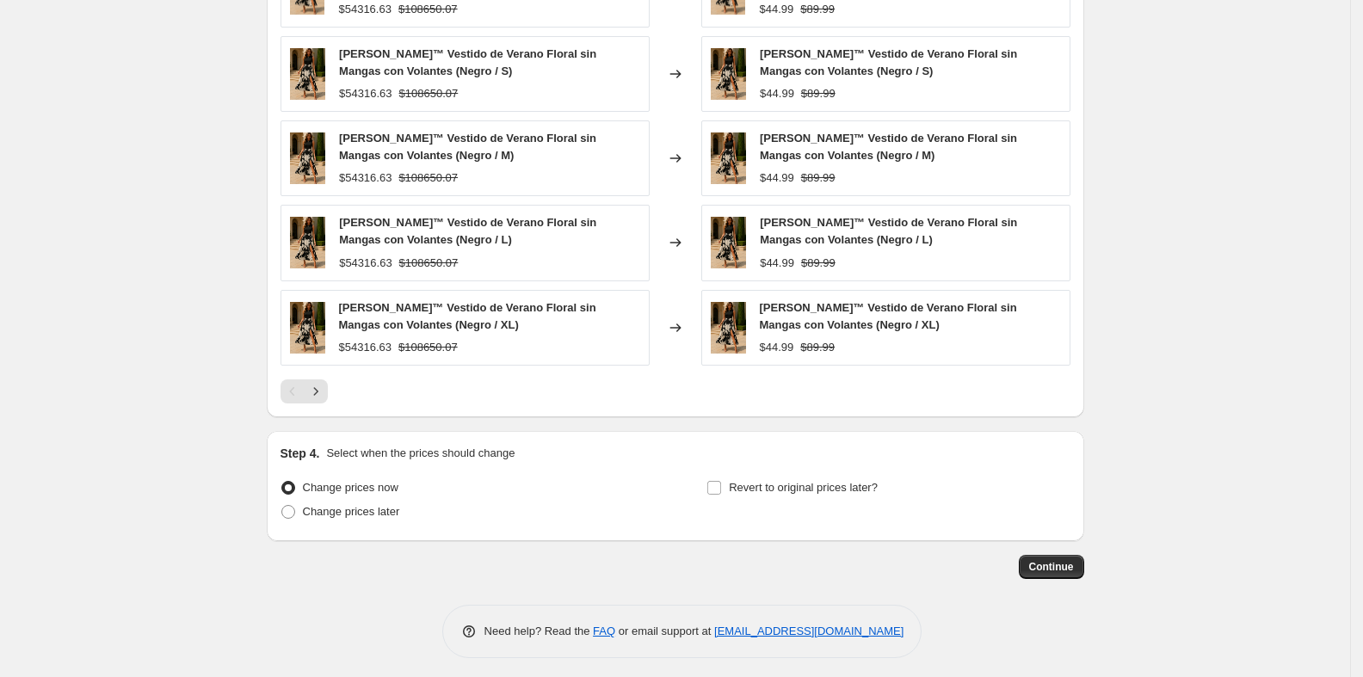
scroll to position [1318, 0]
click at [1055, 560] on span "Continue" at bounding box center [1051, 567] width 45 height 14
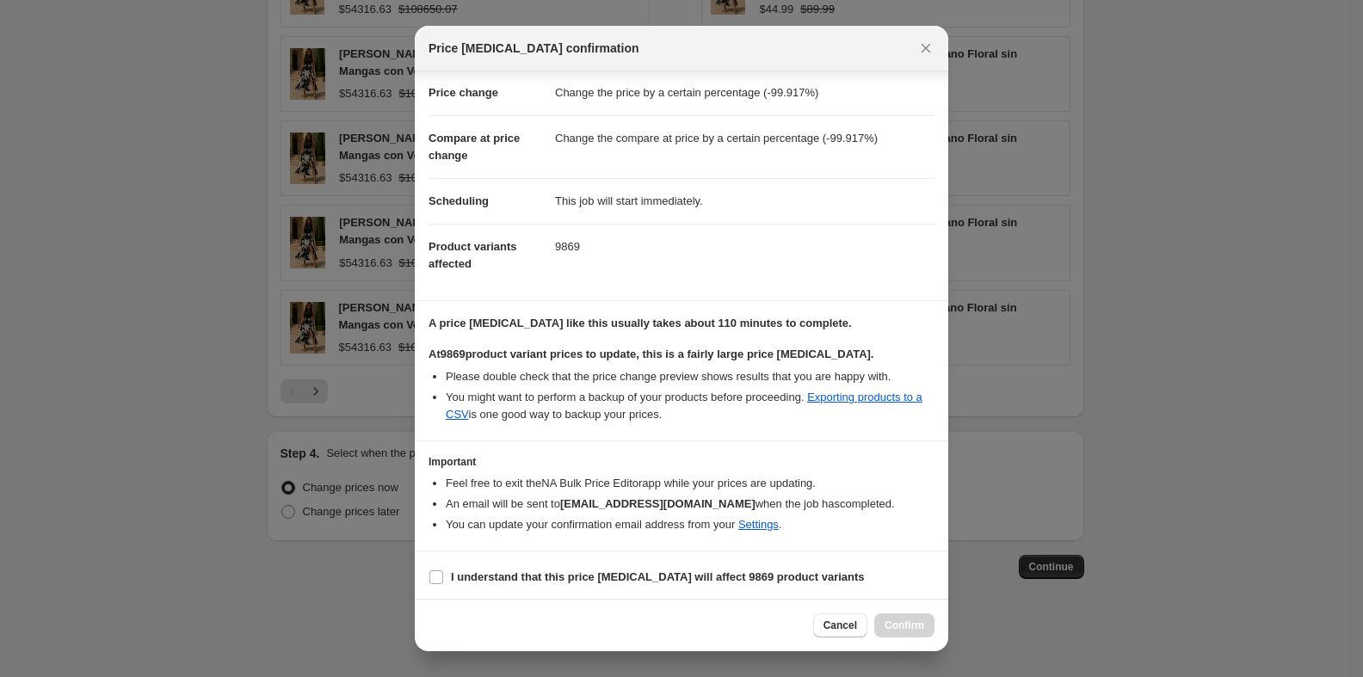
scroll to position [33, 0]
click at [444, 576] on label "I understand that this price change job will affect 9869 product variants" at bounding box center [647, 577] width 436 height 24
click at [443, 576] on input "I understand that this price change job will affect 9869 product variants" at bounding box center [436, 577] width 14 height 14
checkbox input "true"
click at [898, 627] on span "Confirm" at bounding box center [905, 626] width 40 height 14
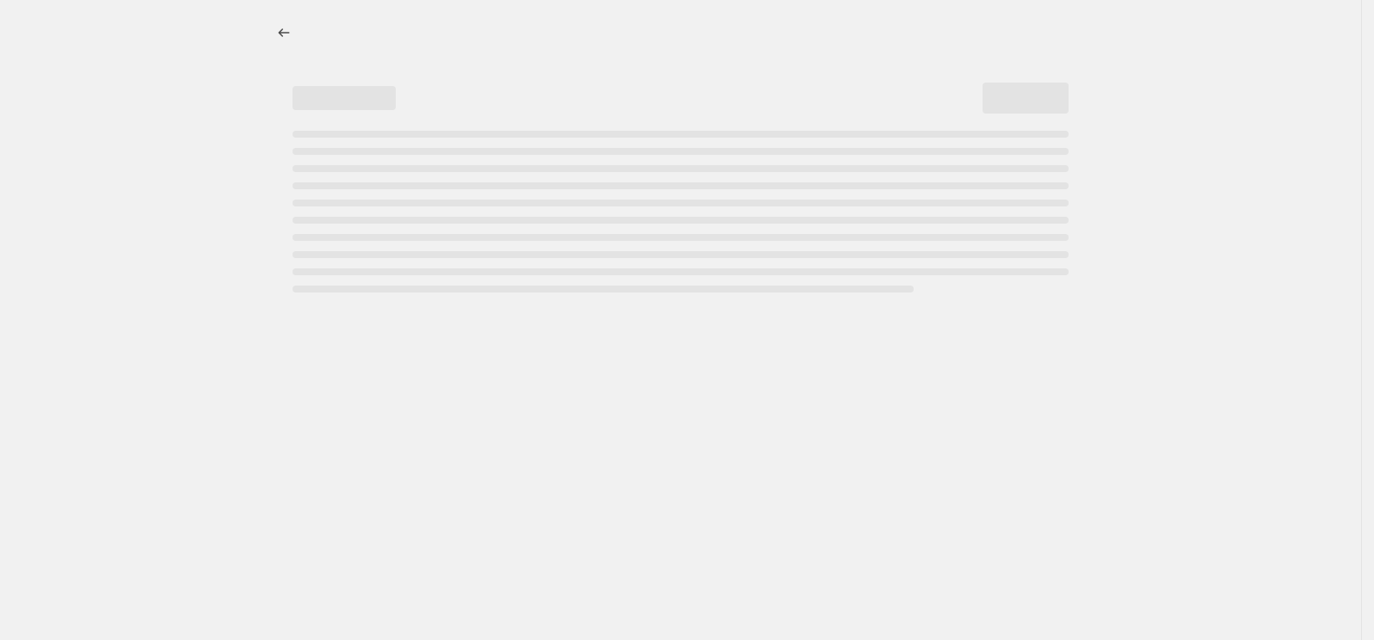
select select "percentage"
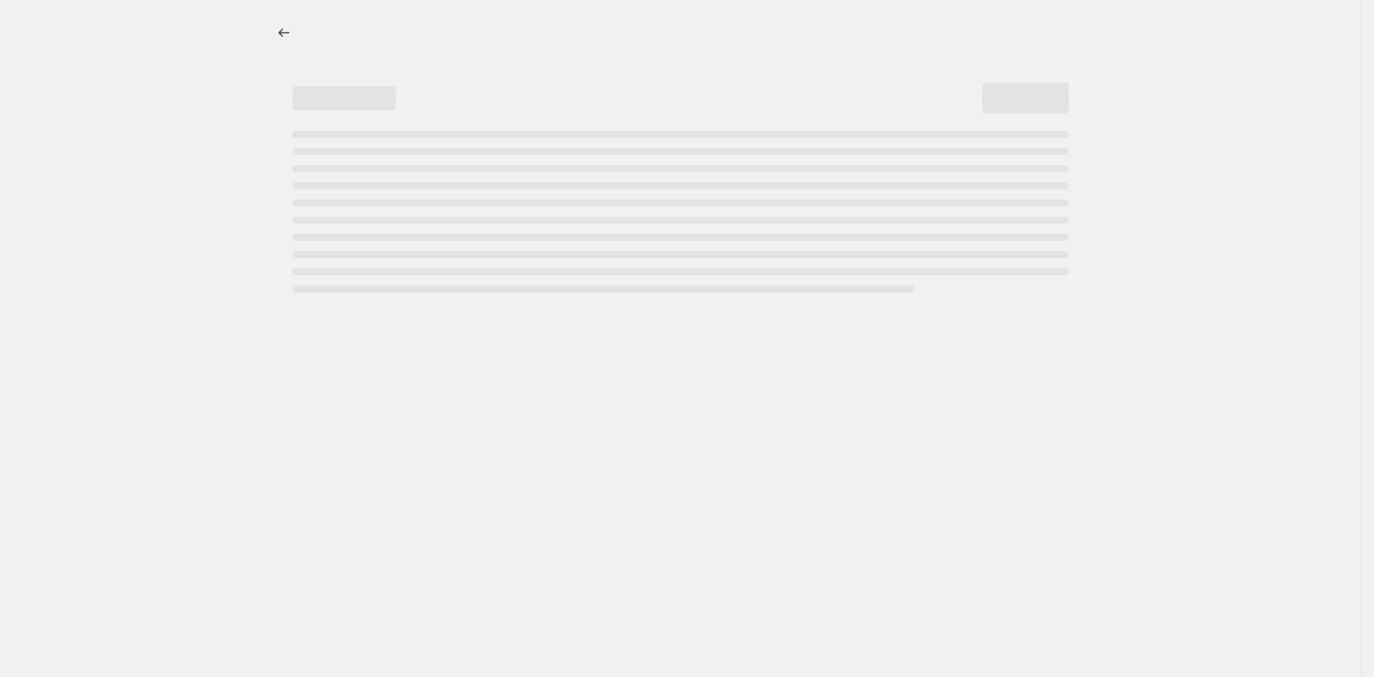
select select "percentage"
